Goal: Use online tool/utility

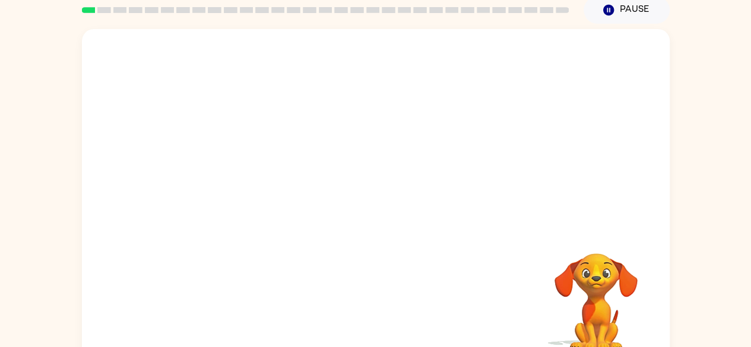
scroll to position [70, 0]
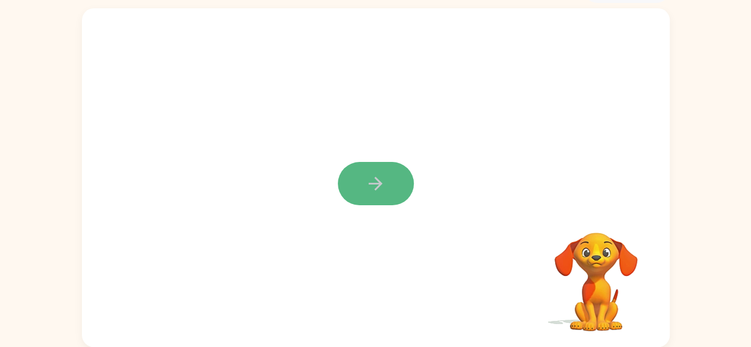
click at [379, 188] on icon "button" at bounding box center [375, 183] width 21 height 21
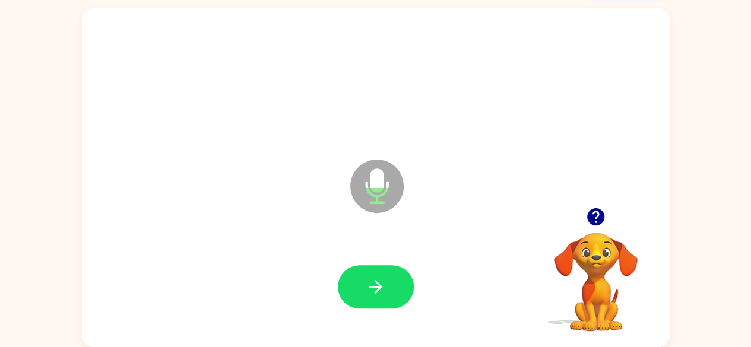
click at [314, 254] on div at bounding box center [376, 287] width 564 height 97
click at [346, 207] on div "Microphone The Microphone is here when it is your turn to talk" at bounding box center [376, 177] width 588 height 339
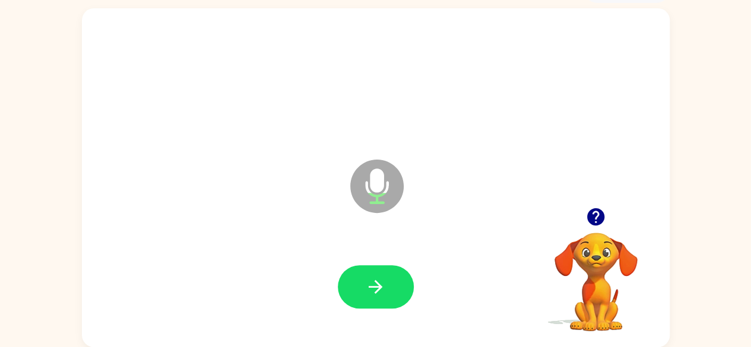
click at [346, 207] on div "Microphone The Microphone is here when it is your turn to talk" at bounding box center [376, 177] width 588 height 339
